Goal: Browse casually: Explore the website without a specific task or goal

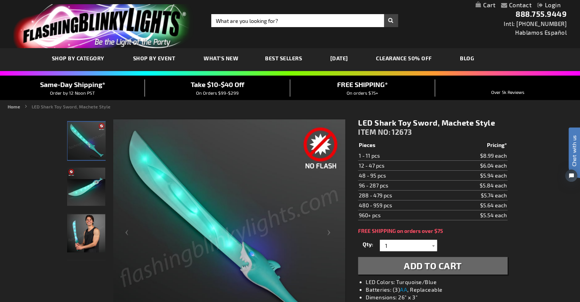
click at [479, 43] on div "Close dialog Get 10% Off Subscribe and save today Unlock Offer Submit" at bounding box center [290, 151] width 580 height 302
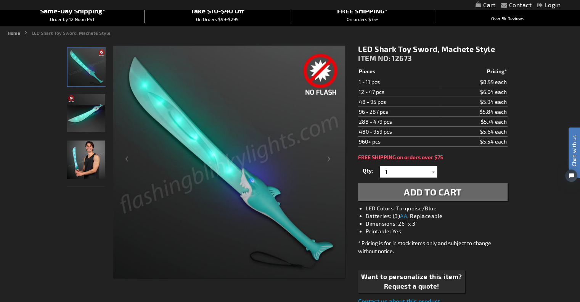
scroll to position [75, 0]
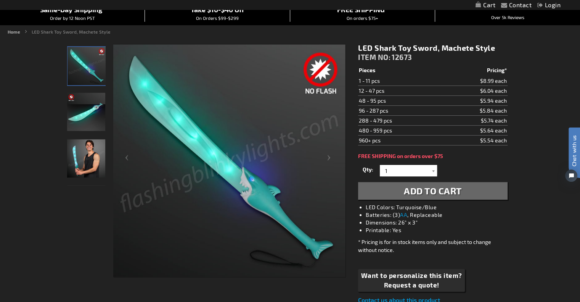
click at [476, 90] on td "$6.04 each" at bounding box center [473, 91] width 67 height 10
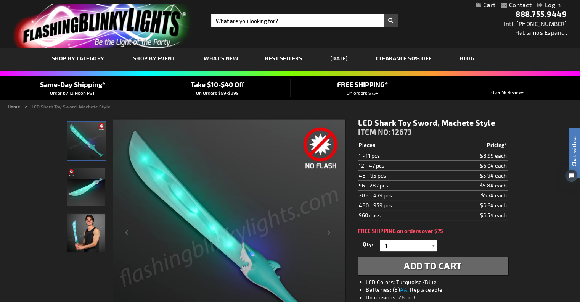
click at [331, 59] on link "[DATE]" at bounding box center [338, 58] width 29 height 26
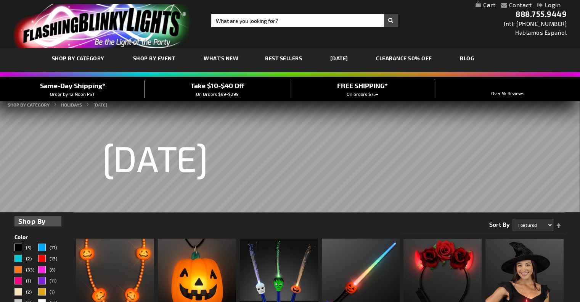
click at [291, 62] on link "Best Sellers" at bounding box center [283, 58] width 48 height 26
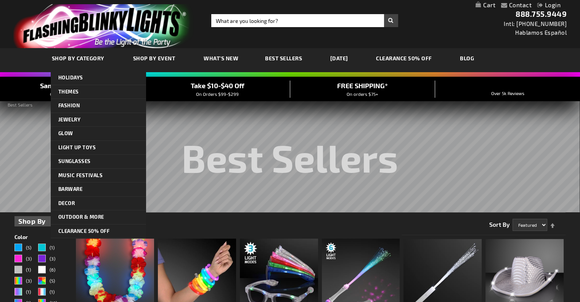
click at [79, 56] on span "SHOP BY CATEGORY" at bounding box center [78, 58] width 53 height 6
click at [84, 55] on span "SHOP BY CATEGORY" at bounding box center [78, 58] width 53 height 6
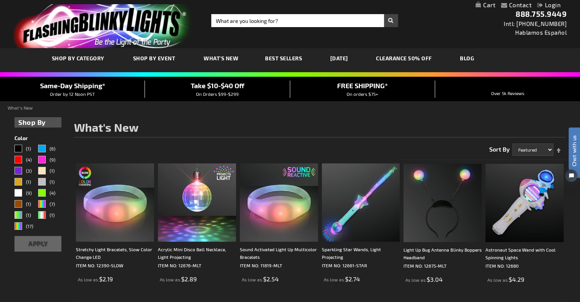
click at [333, 56] on link "[DATE]" at bounding box center [338, 58] width 29 height 26
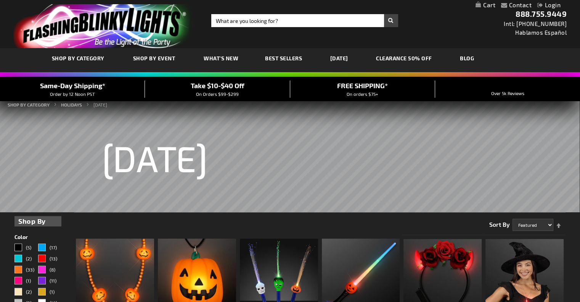
click at [426, 60] on link "CLEARANCE 50% OFF" at bounding box center [403, 58] width 67 height 26
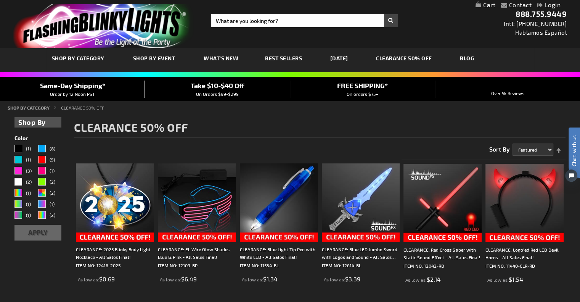
click at [478, 58] on link "BLOG" at bounding box center [467, 58] width 26 height 26
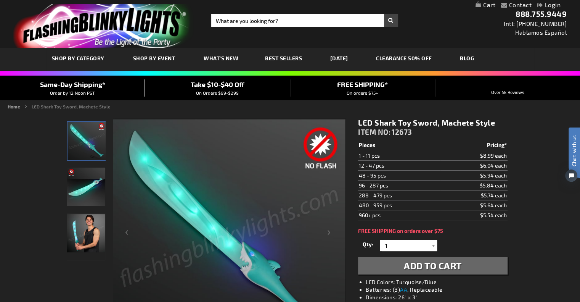
click at [79, 198] on img "LED Shark Toy Sword, Machete Style" at bounding box center [86, 186] width 38 height 38
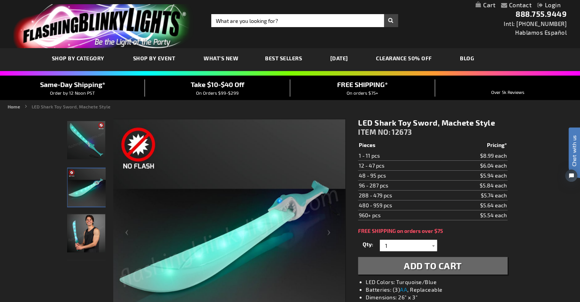
click at [72, 223] on img "LED Shark Toy Sword, Machete Style" at bounding box center [86, 233] width 38 height 38
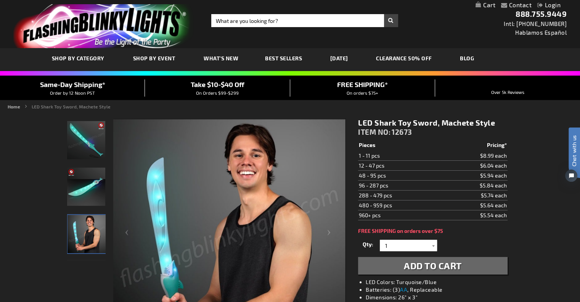
click at [83, 154] on img "LED Shark Toy Sword, Machete Style" at bounding box center [86, 140] width 38 height 38
